Goal: Information Seeking & Learning: Find specific fact

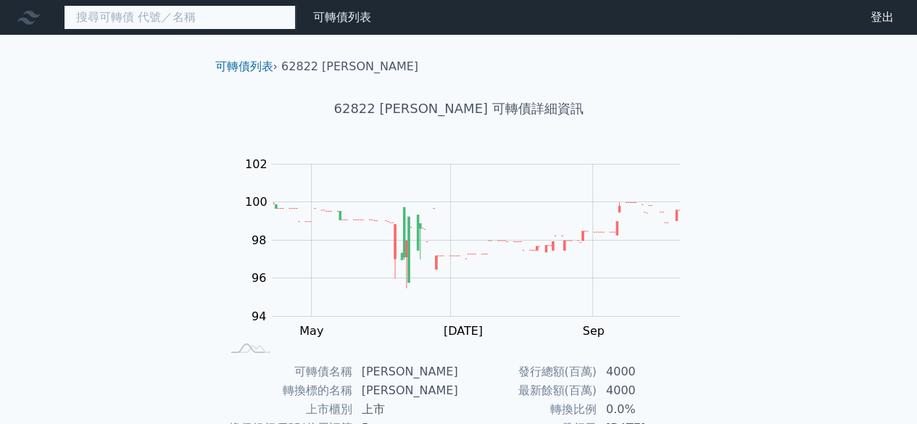
click at [232, 17] on input at bounding box center [180, 17] width 232 height 25
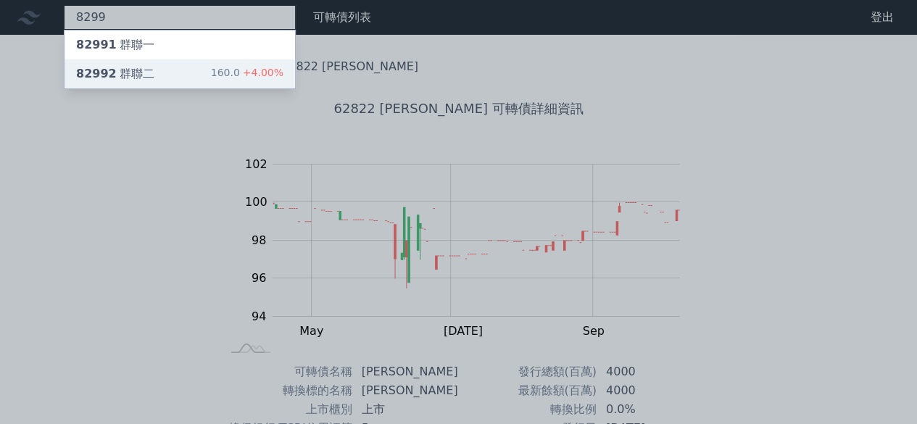
type input "8299"
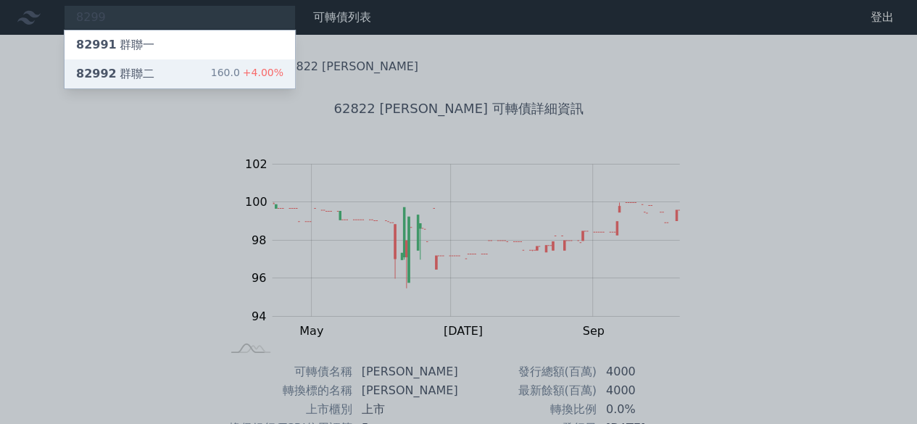
click at [213, 73] on div "82992 群聯二 160.0 +4.00%" at bounding box center [180, 73] width 231 height 29
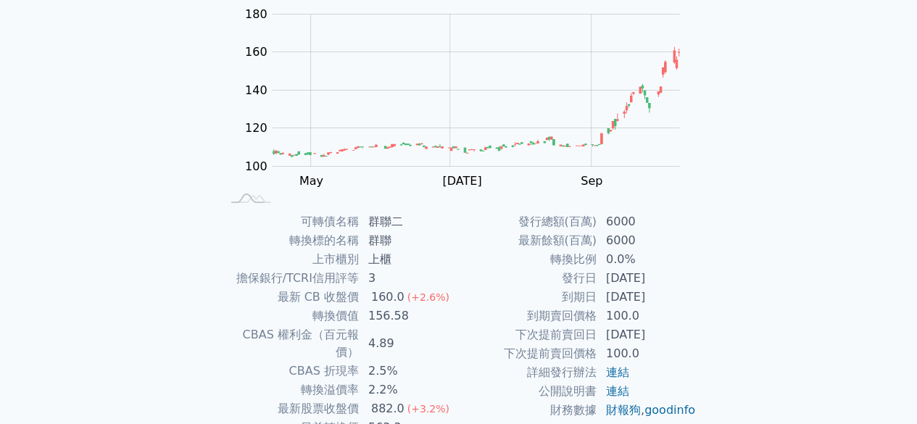
scroll to position [218, 0]
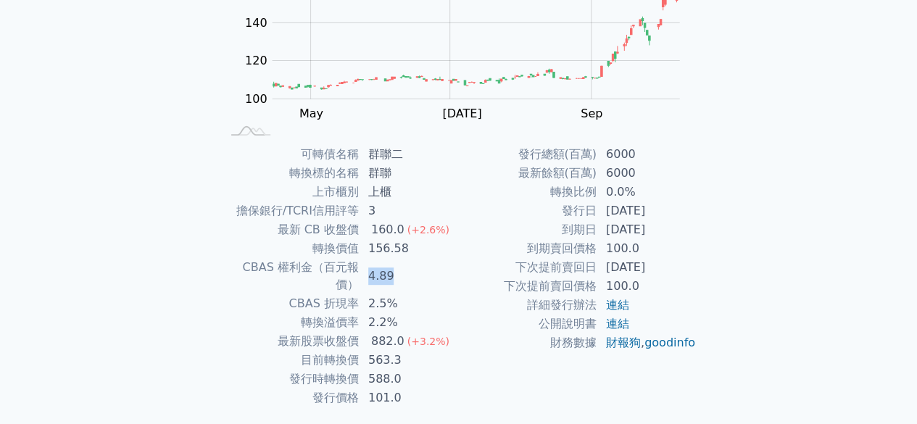
drag, startPoint x: 369, startPoint y: 266, endPoint x: 391, endPoint y: 266, distance: 21.8
click at [391, 266] on td "4.89" at bounding box center [409, 276] width 99 height 36
click at [407, 266] on td "4.89" at bounding box center [409, 276] width 99 height 36
drag, startPoint x: 371, startPoint y: 253, endPoint x: 410, endPoint y: 253, distance: 39.9
click at [410, 253] on td "156.58" at bounding box center [409, 248] width 99 height 19
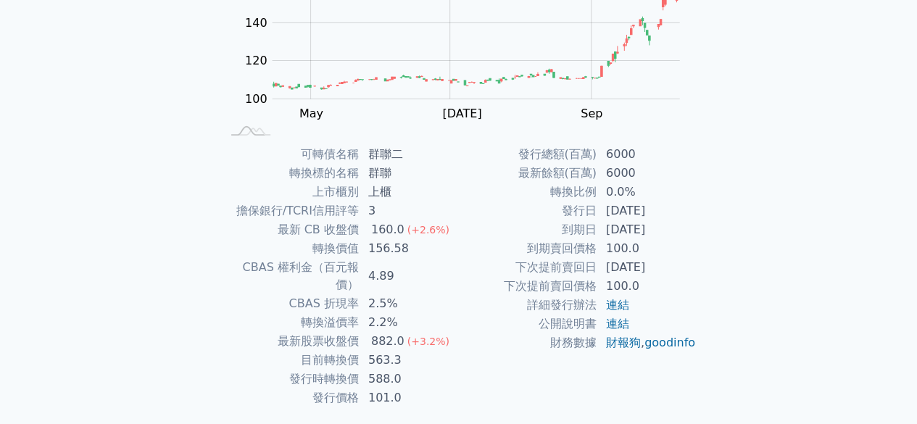
click at [437, 272] on td "4.89" at bounding box center [409, 276] width 99 height 36
drag, startPoint x: 368, startPoint y: 246, endPoint x: 419, endPoint y: 249, distance: 51.6
click at [419, 249] on td "156.58" at bounding box center [409, 248] width 99 height 19
click at [440, 262] on td "4.89" at bounding box center [409, 276] width 99 height 36
